Goal: Information Seeking & Learning: Check status

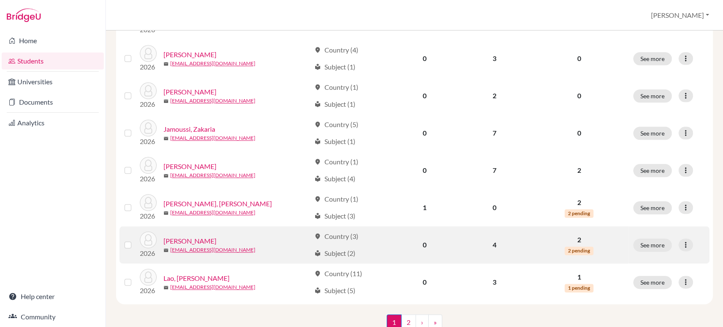
scroll to position [641, 0]
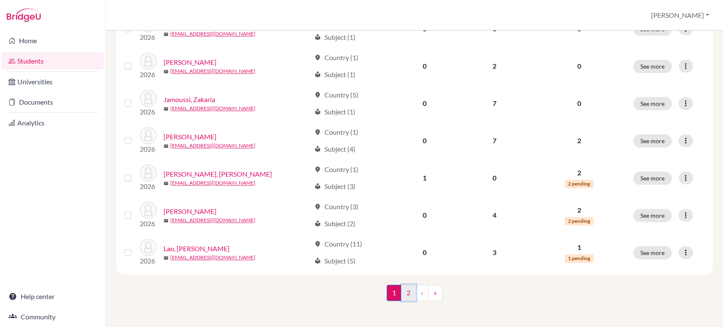
click at [404, 294] on link "2" at bounding box center [408, 293] width 15 height 16
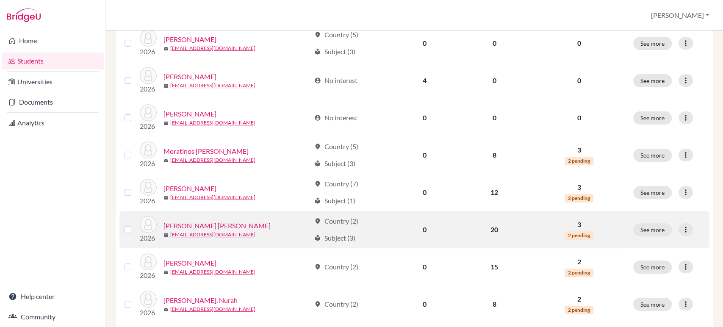
scroll to position [188, 0]
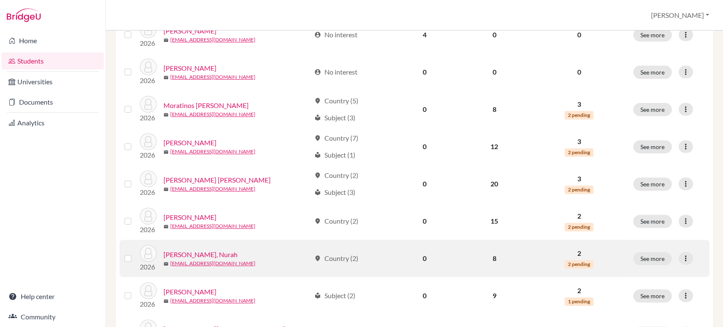
click at [191, 254] on link "[PERSON_NAME], Nurah" at bounding box center [201, 255] width 74 height 10
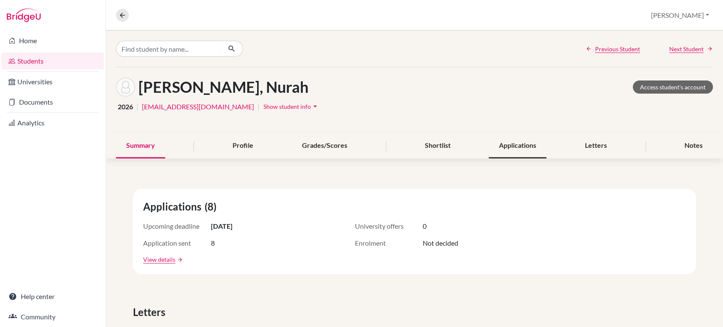
click at [508, 152] on div "Applications" at bounding box center [518, 145] width 58 height 25
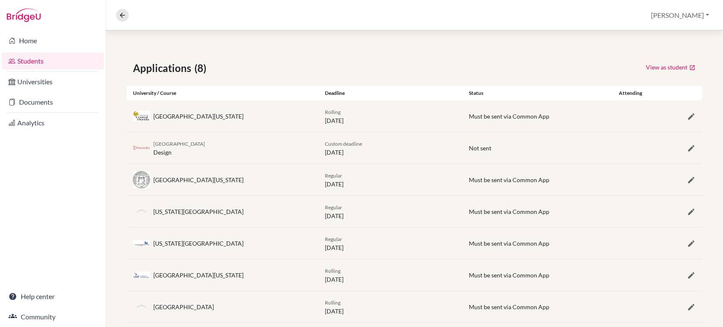
scroll to position [175, 0]
